Goal: Task Accomplishment & Management: Manage account settings

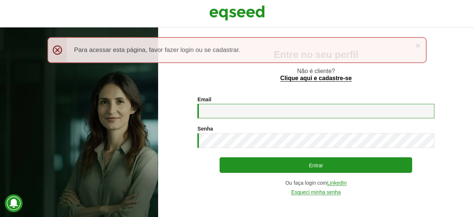
click at [239, 117] on input "Email *" at bounding box center [315, 111] width 237 height 14
type input "**********"
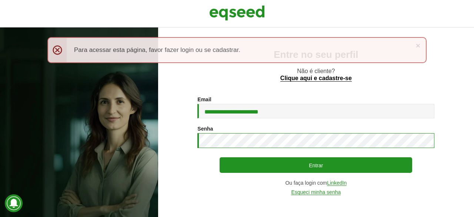
click at [220, 157] on button "Entrar" at bounding box center [316, 165] width 193 height 16
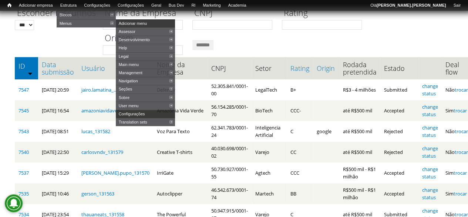
click at [67, 41] on div "Esconder rascunhos *** *** Nome da Empresa CNPJ Rating Origem *******" at bounding box center [234, 29] width 439 height 51
